Goal: Information Seeking & Learning: Learn about a topic

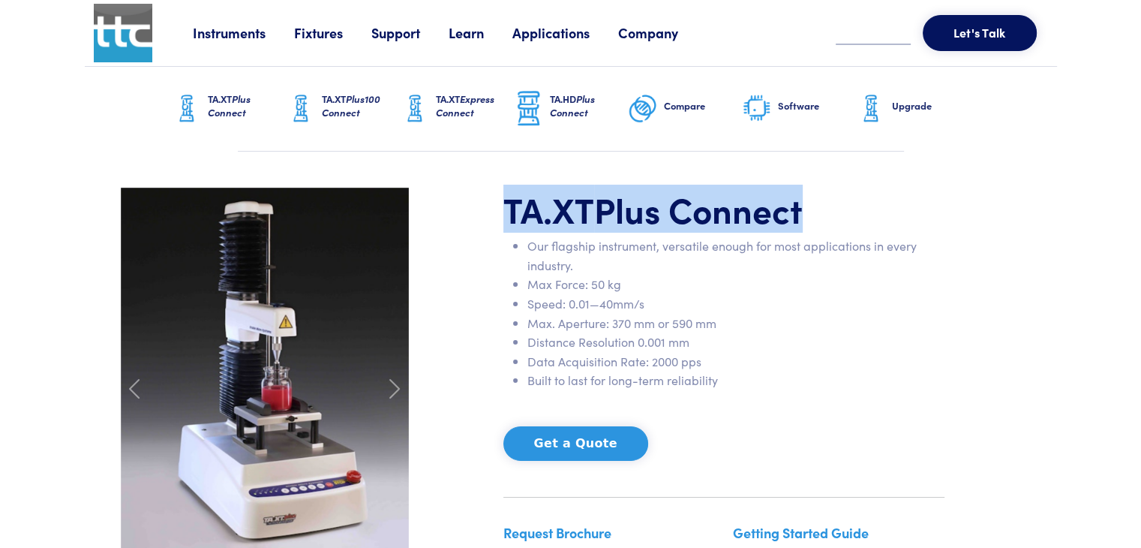
drag, startPoint x: 0, startPoint y: 0, endPoint x: 821, endPoint y: 188, distance: 841.7
click at [821, 188] on div "TA.XT Plus Connect Our flagship instrument, versatile enough for most applicati…" at bounding box center [723, 389] width 459 height 403
copy h1 "TA.XT Plus Connect"
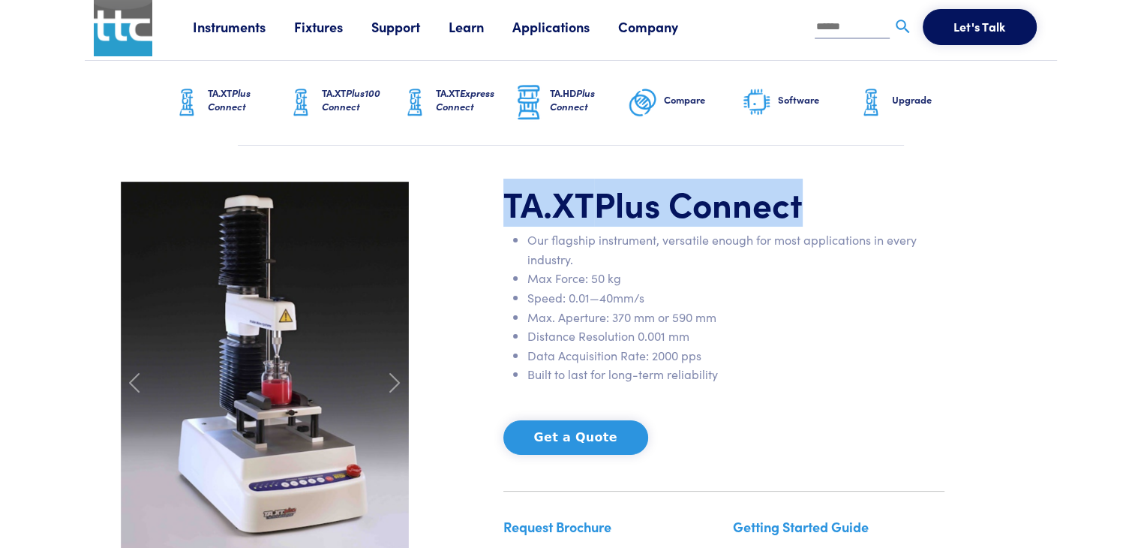
scroll to position [8, 0]
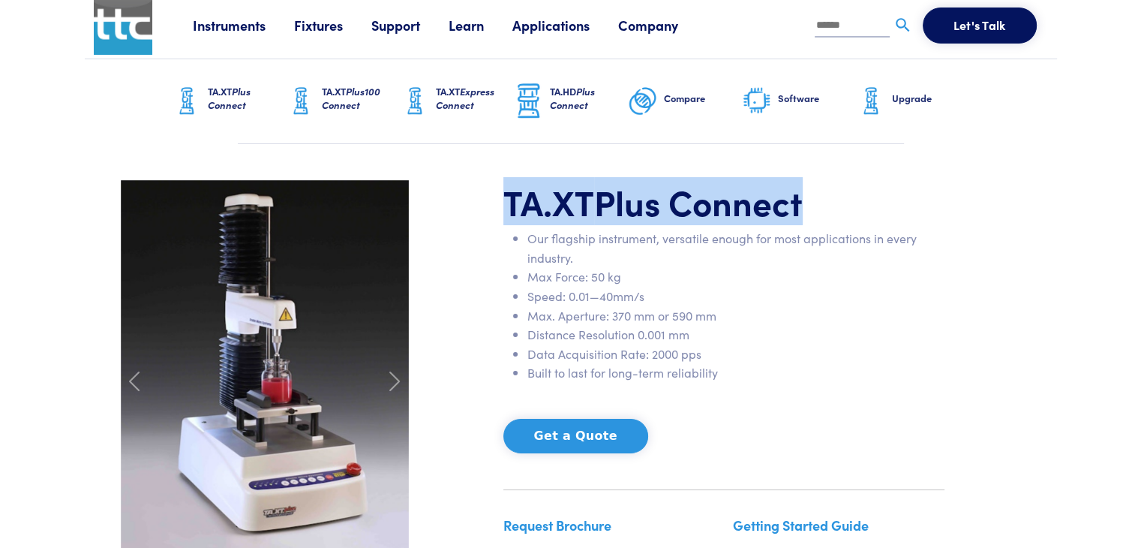
click at [793, 97] on h6 "Software" at bounding box center [817, 99] width 78 height 14
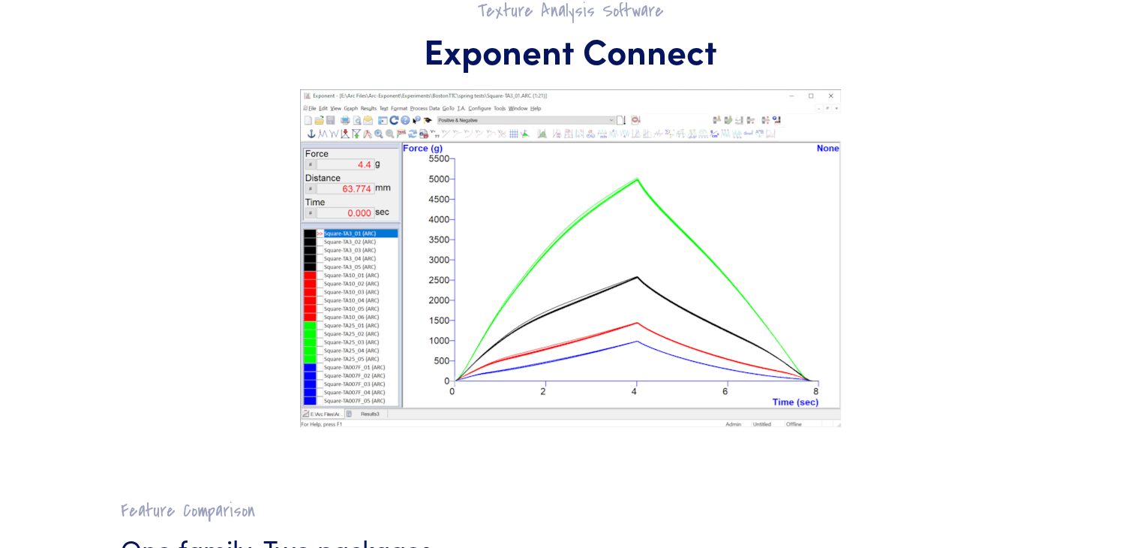
scroll to position [147, 0]
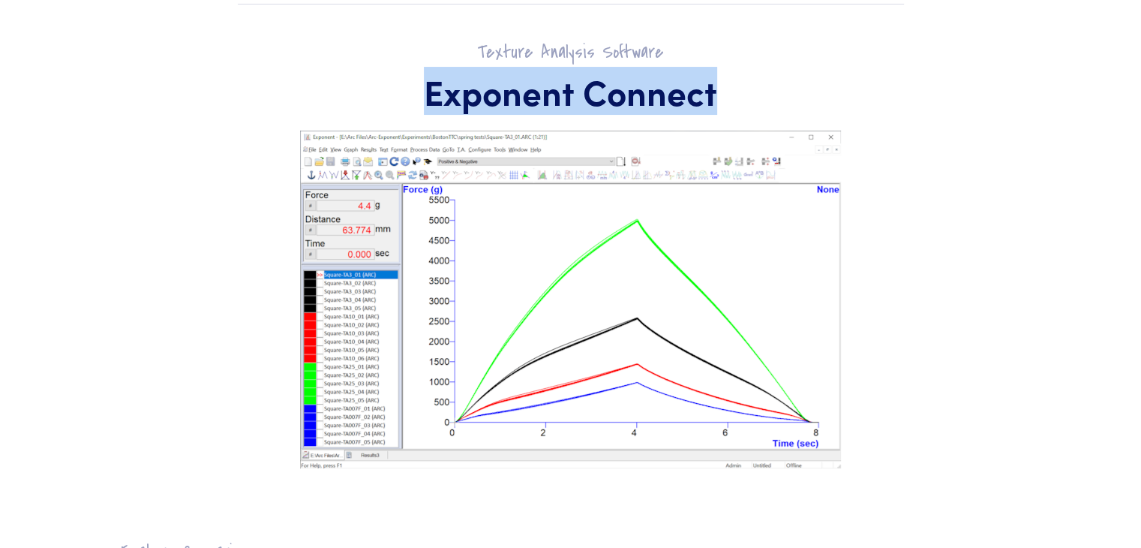
drag, startPoint x: 357, startPoint y: 80, endPoint x: 715, endPoint y: 86, distance: 357.8
click at [715, 86] on h1 "Exponent Connect" at bounding box center [571, 92] width 900 height 44
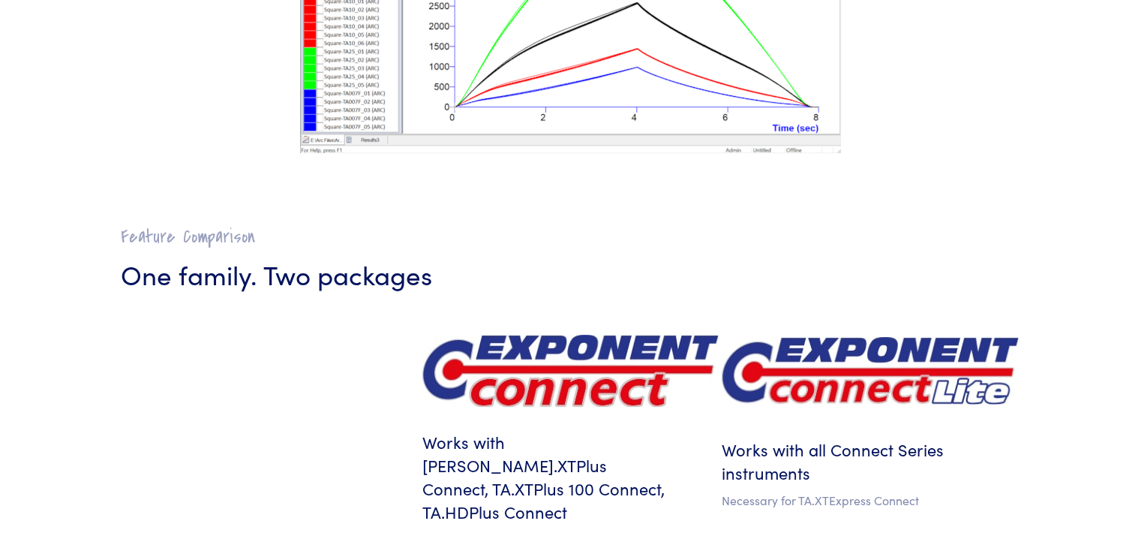
scroll to position [476, 0]
